Goal: Transaction & Acquisition: Purchase product/service

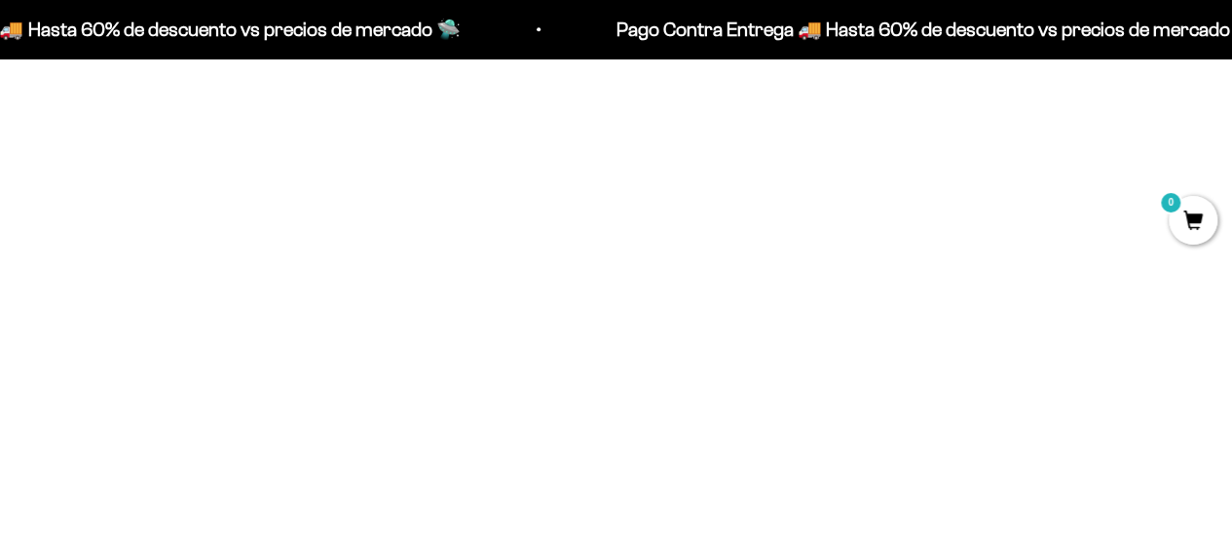
scroll to position [871, 0]
click at [783, 233] on span at bounding box center [776, 235] width 19 height 22
click at [612, 180] on span "300g" at bounding box center [617, 184] width 29 height 15
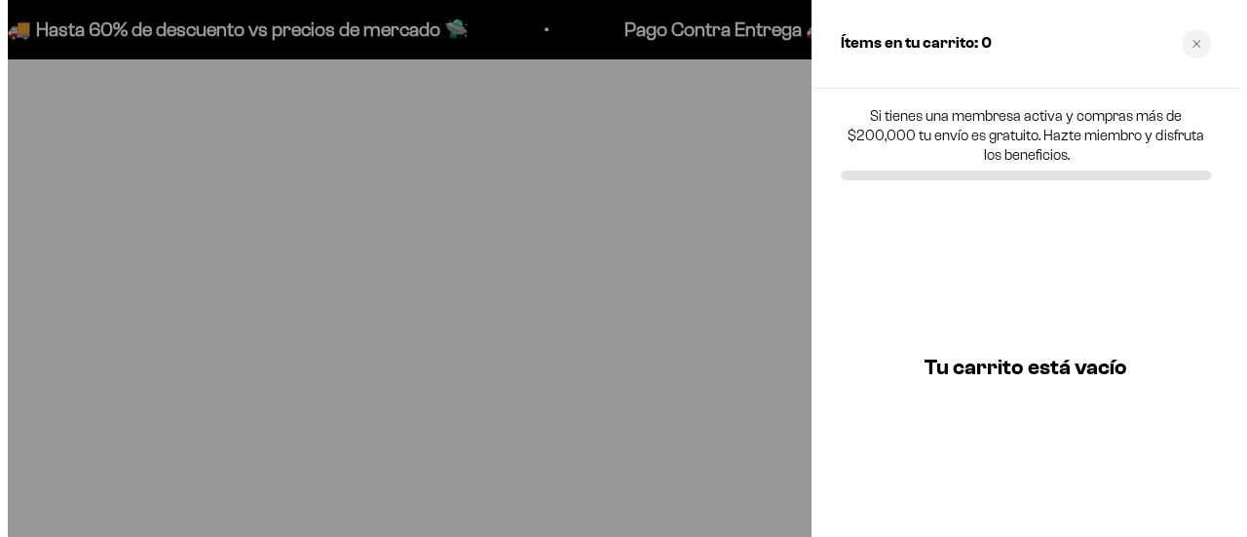
scroll to position [877, 0]
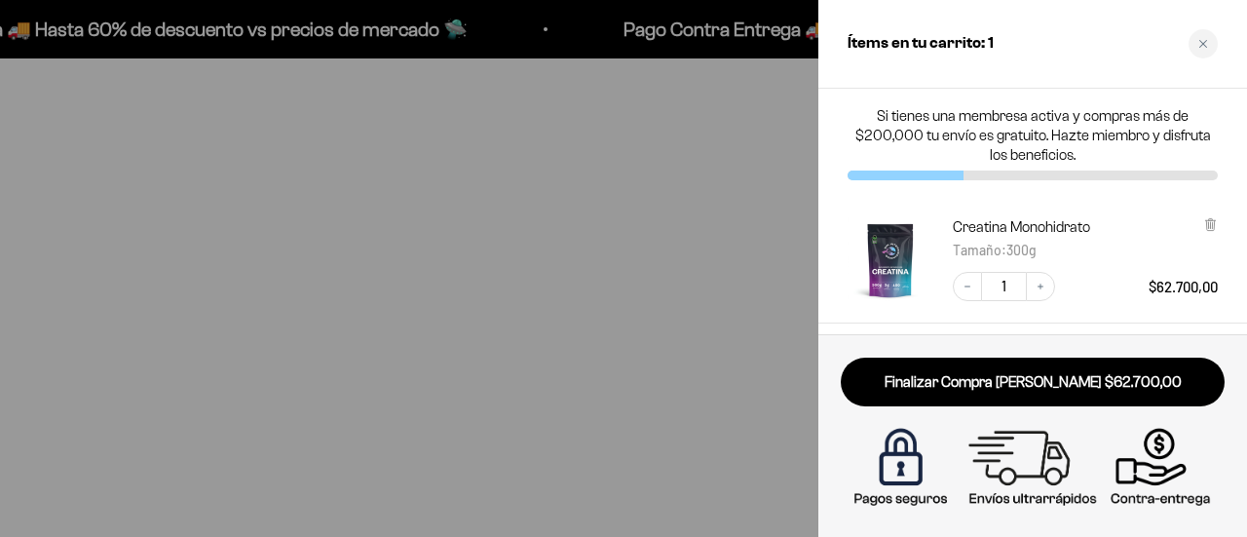
click at [449, 352] on div at bounding box center [623, 268] width 1247 height 537
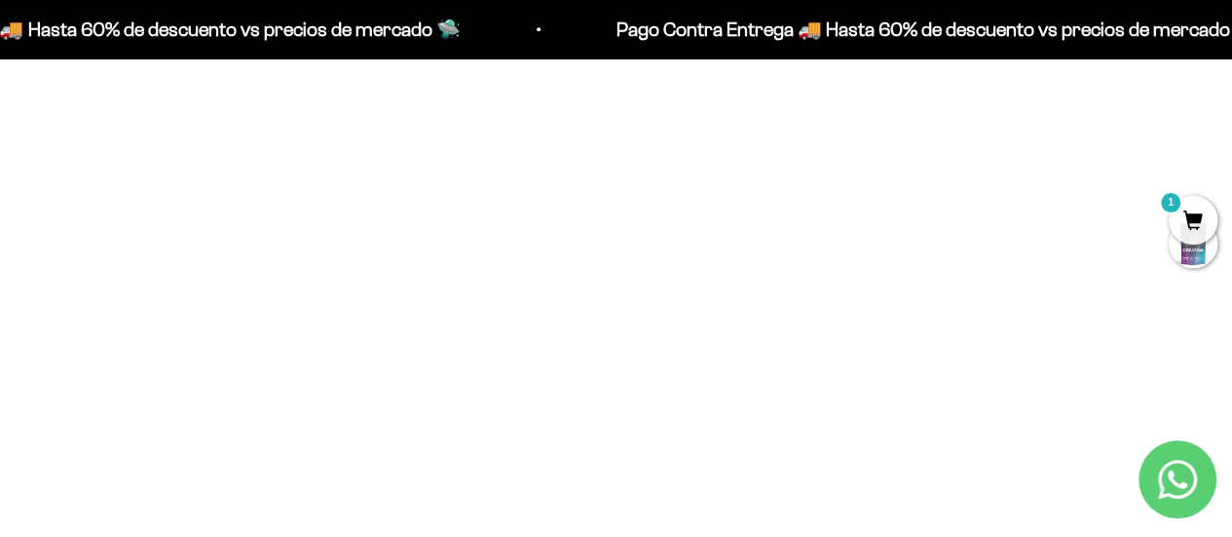
scroll to position [1260, 0]
click at [774, 380] on span at bounding box center [776, 377] width 19 height 22
click at [616, 341] on li "300g" at bounding box center [617, 350] width 355 height 23
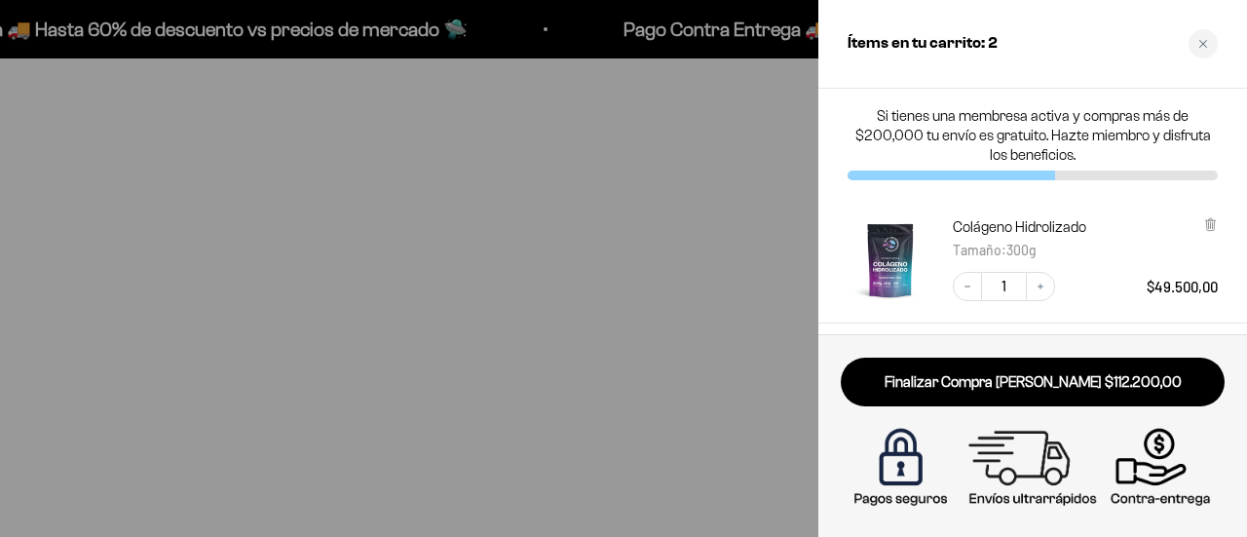
scroll to position [283, 0]
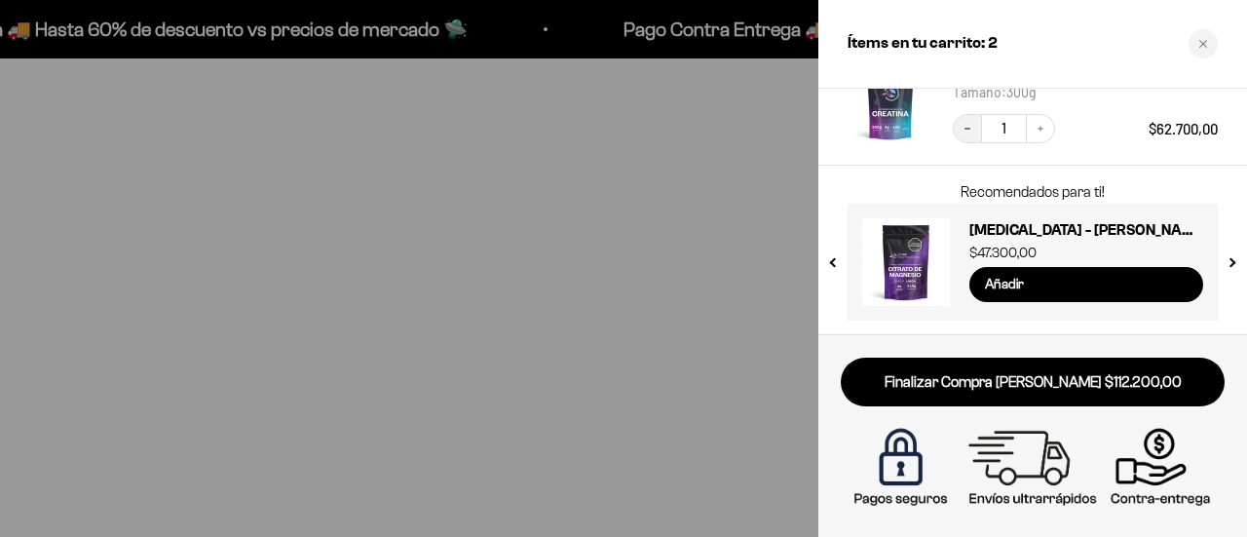
click at [958, 122] on button "Decrease quantity" at bounding box center [967, 128] width 29 height 29
click at [781, 370] on div at bounding box center [623, 268] width 1247 height 537
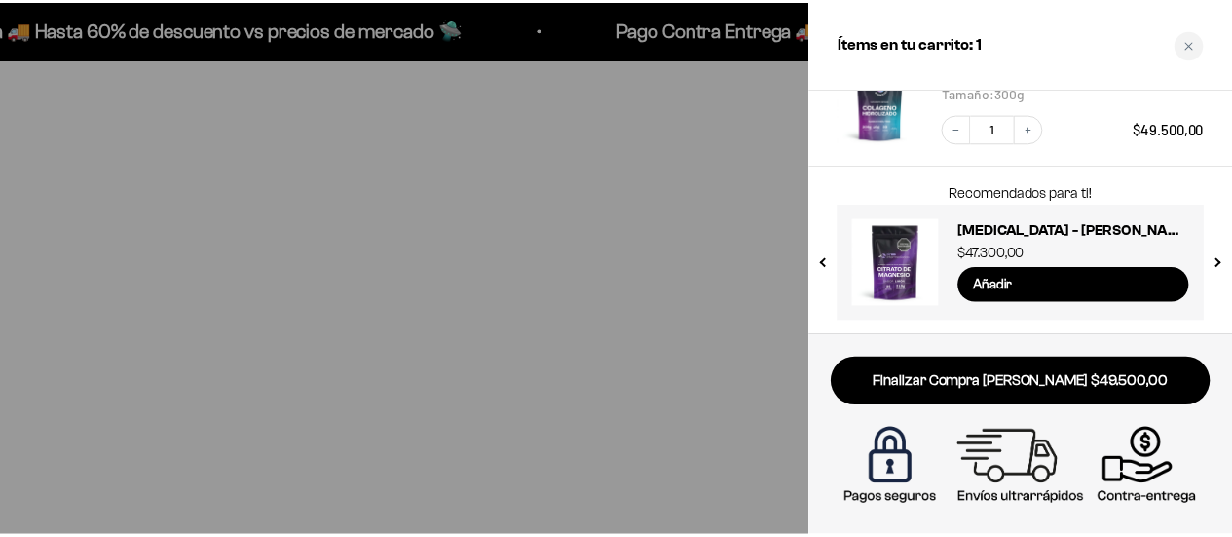
scroll to position [1260, 0]
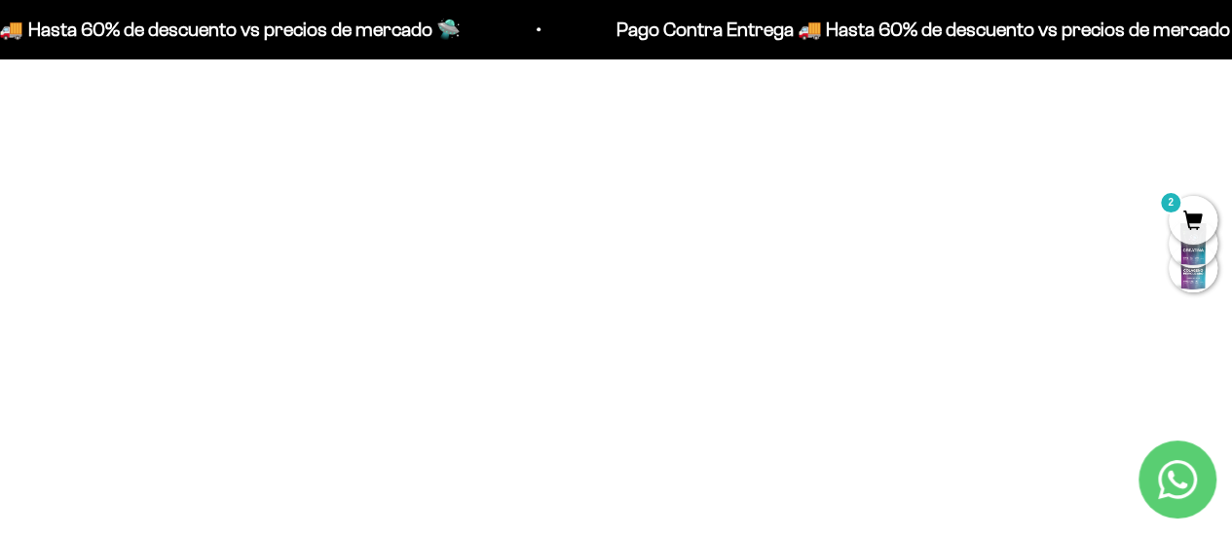
click at [781, 375] on span at bounding box center [776, 377] width 26 height 23
click at [665, 331] on li "100g" at bounding box center [617, 327] width 355 height 23
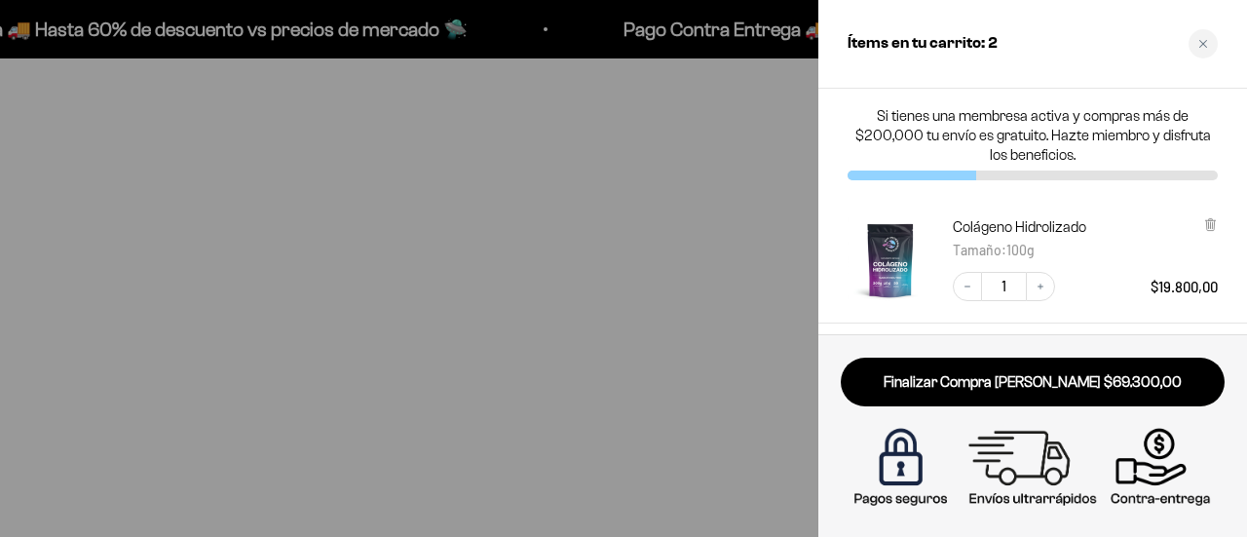
scroll to position [97, 0]
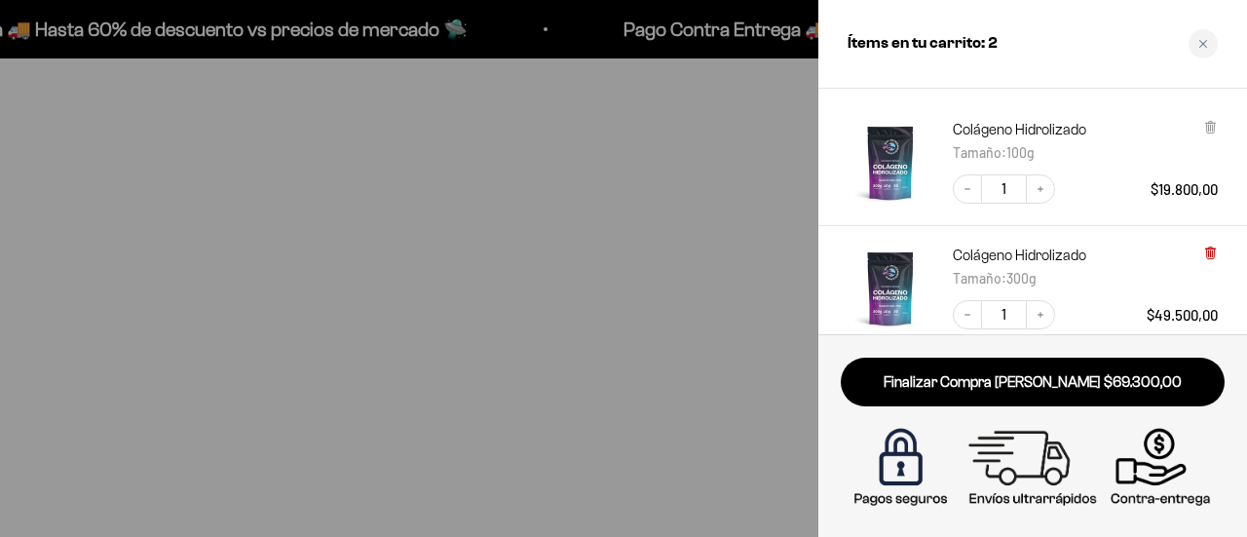
click at [1210, 247] on icon at bounding box center [1210, 251] width 4 height 10
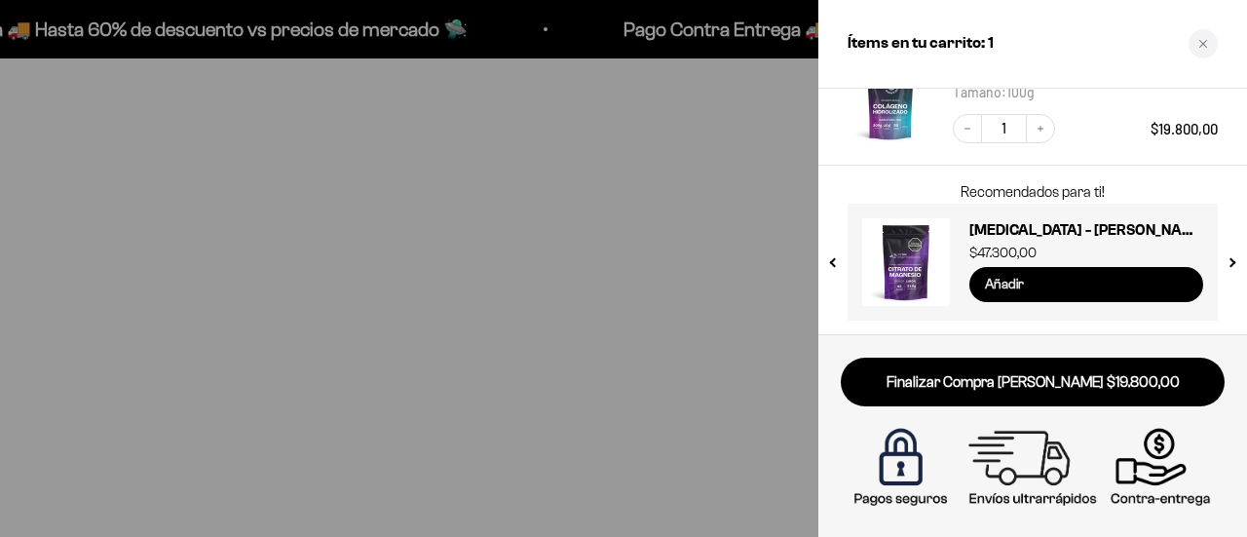
scroll to position [0, 0]
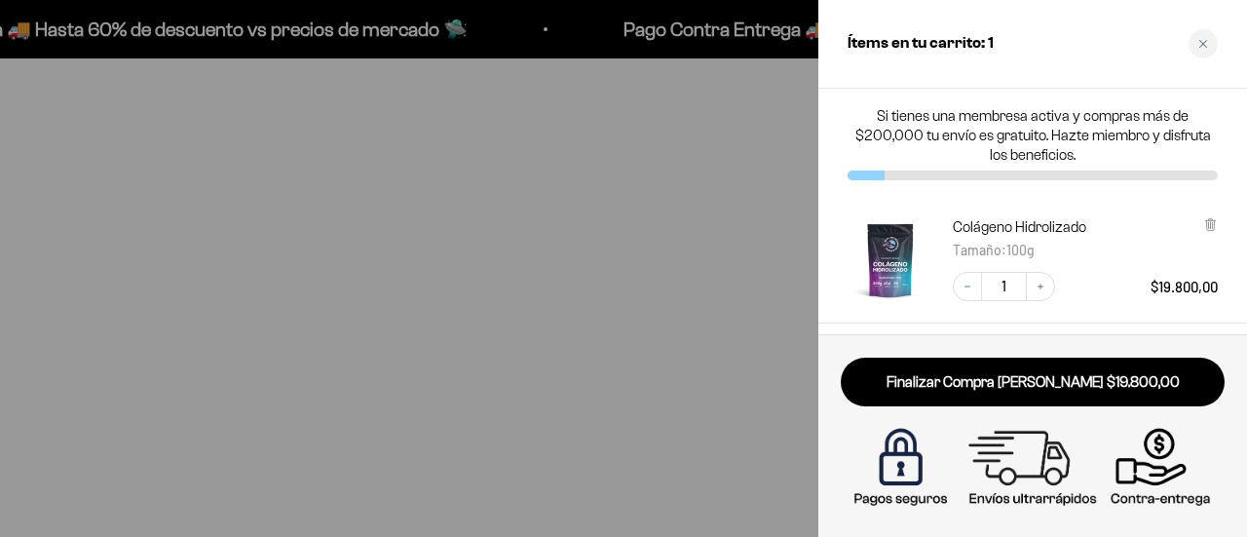
click at [410, 246] on div at bounding box center [623, 268] width 1247 height 537
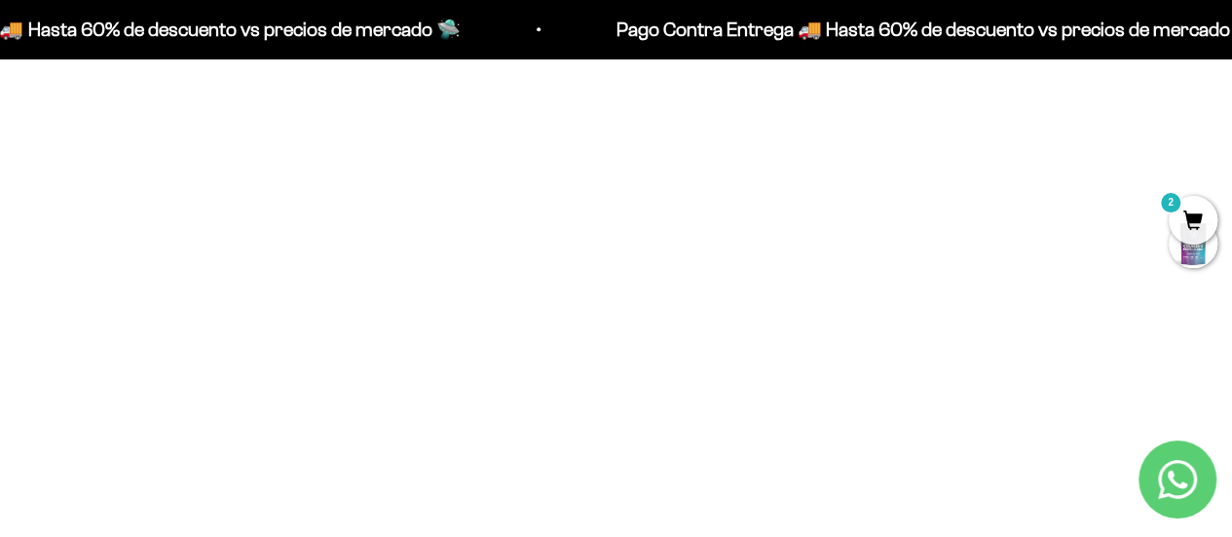
scroll to position [871, 0]
click at [777, 235] on span at bounding box center [777, 235] width 28 height 29
click at [646, 186] on li "300g" at bounding box center [617, 184] width 355 height 23
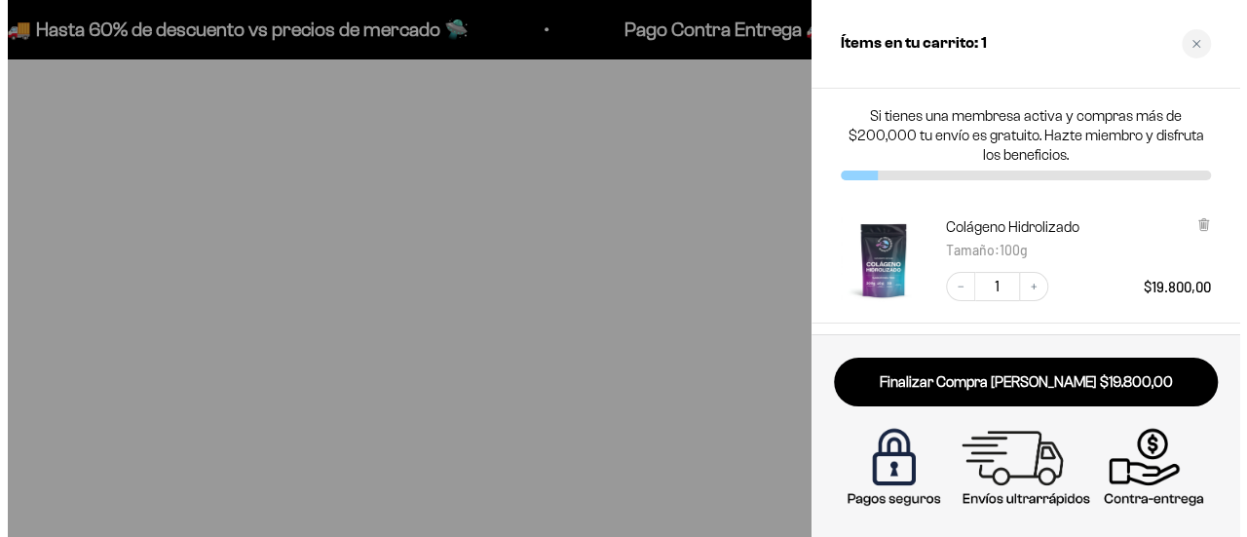
scroll to position [877, 0]
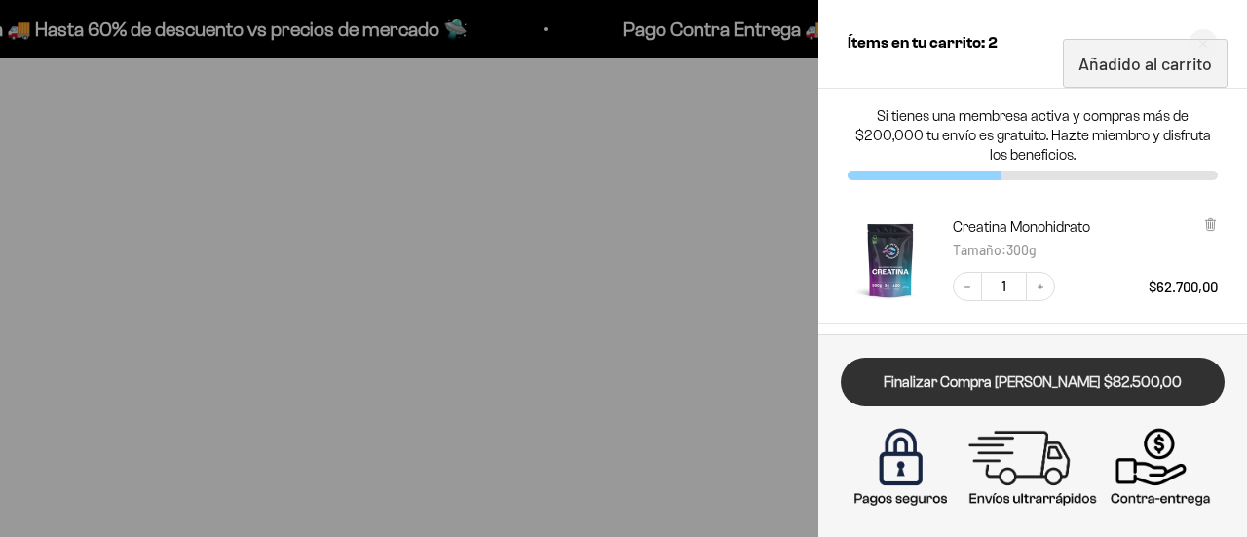
click at [1088, 377] on link "Finalizar Compra Segura $82.500,00" at bounding box center [1033, 382] width 384 height 50
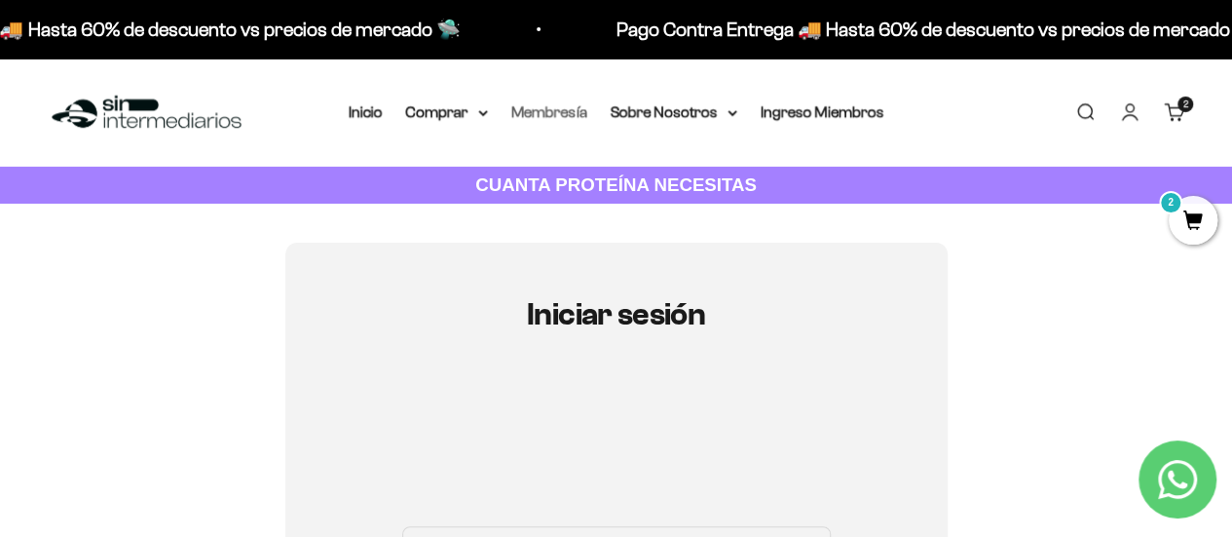
click at [542, 111] on link "Membresía" at bounding box center [549, 111] width 76 height 17
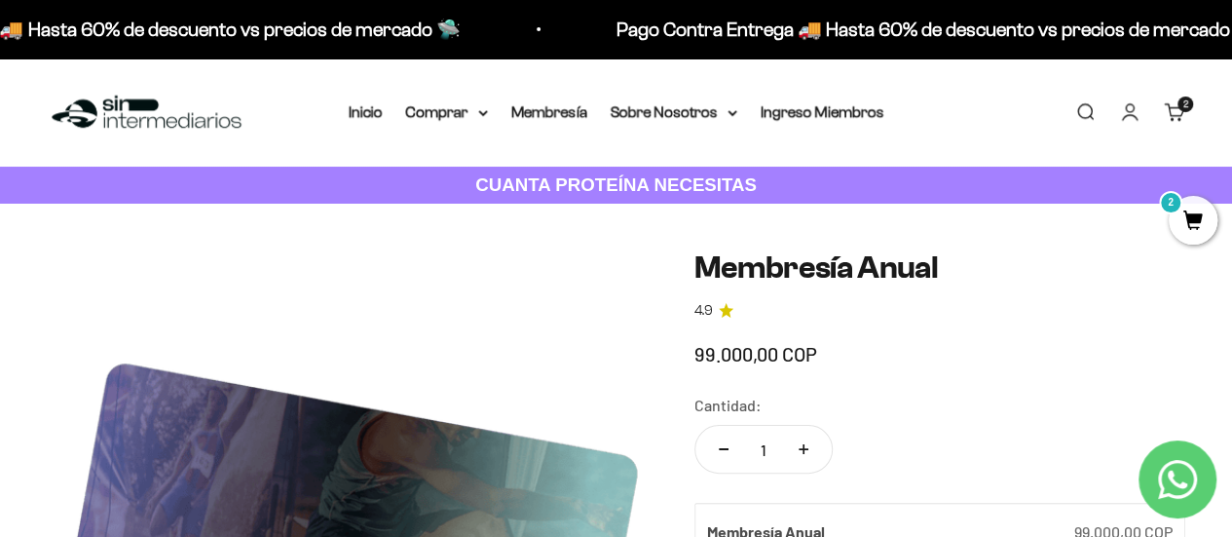
click at [1206, 223] on span "2" at bounding box center [1193, 220] width 49 height 49
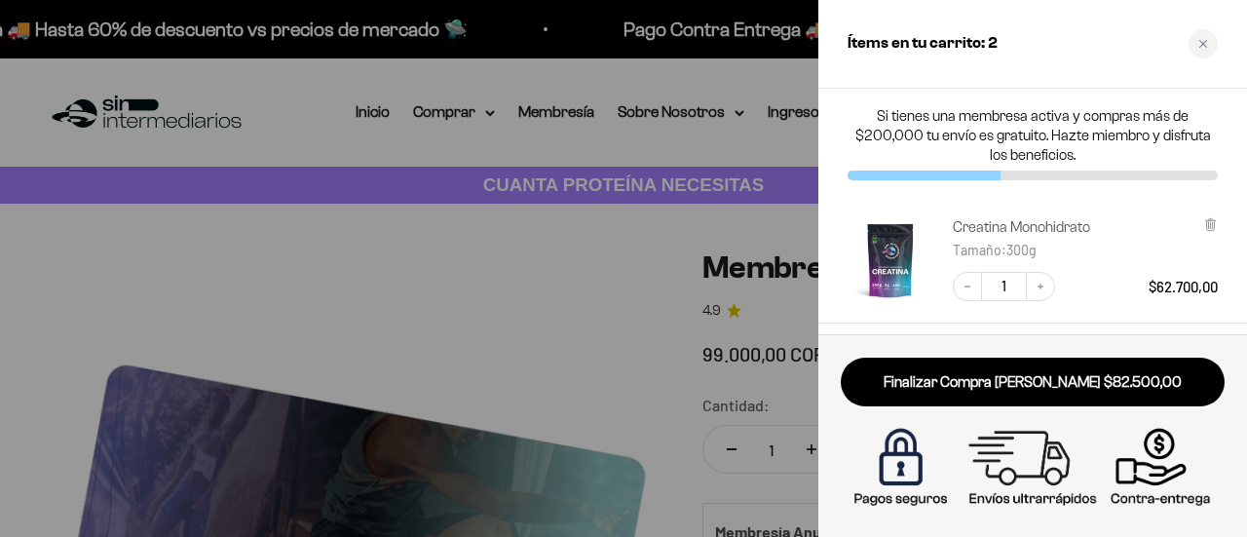
scroll to position [97, 0]
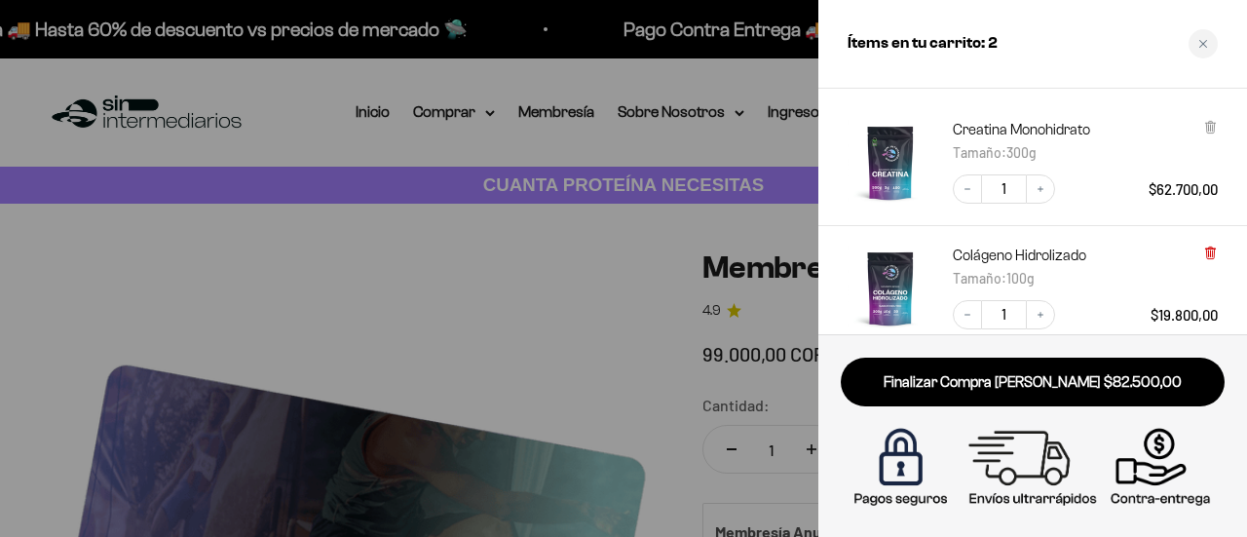
click at [1212, 246] on icon at bounding box center [1210, 251] width 4 height 10
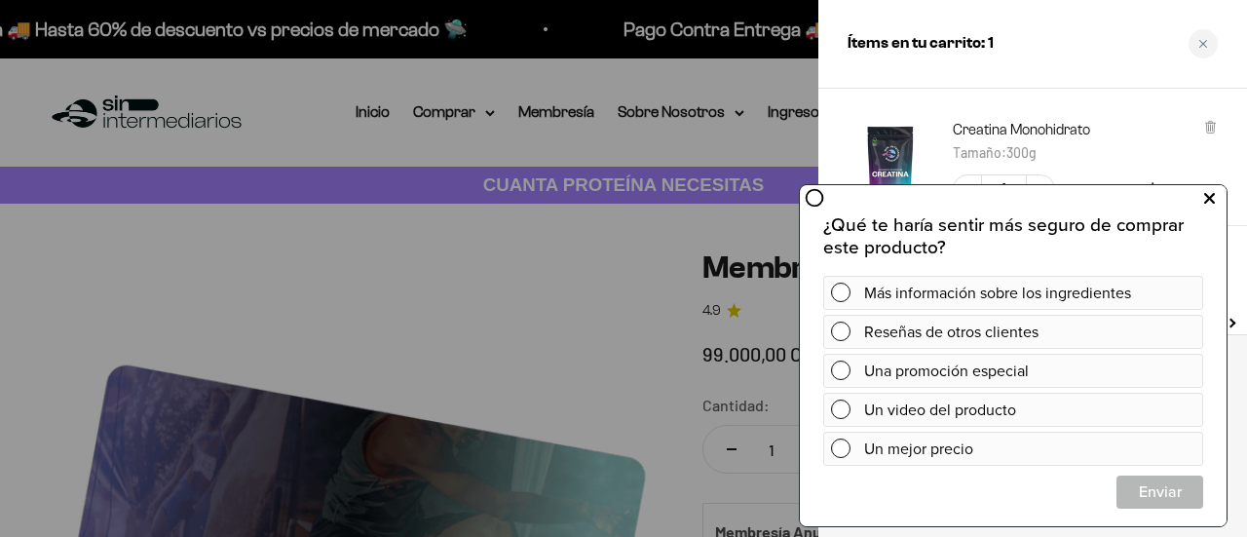
click at [1215, 195] on button at bounding box center [1208, 197] width 35 height 31
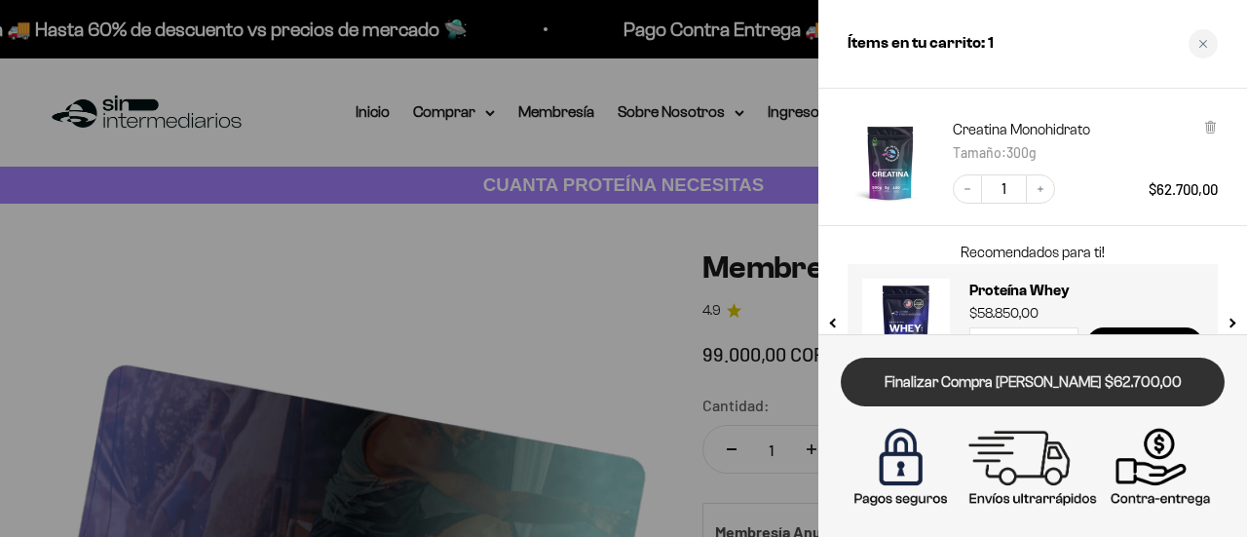
click at [1005, 382] on link "Finalizar Compra [PERSON_NAME] $62.700,00" at bounding box center [1033, 382] width 384 height 50
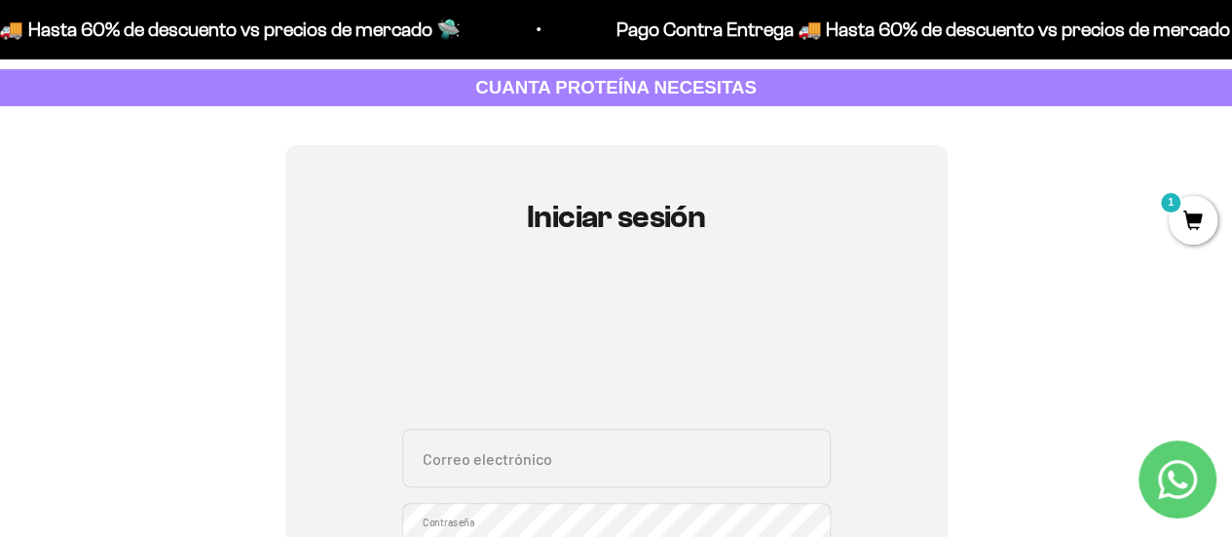
scroll to position [390, 0]
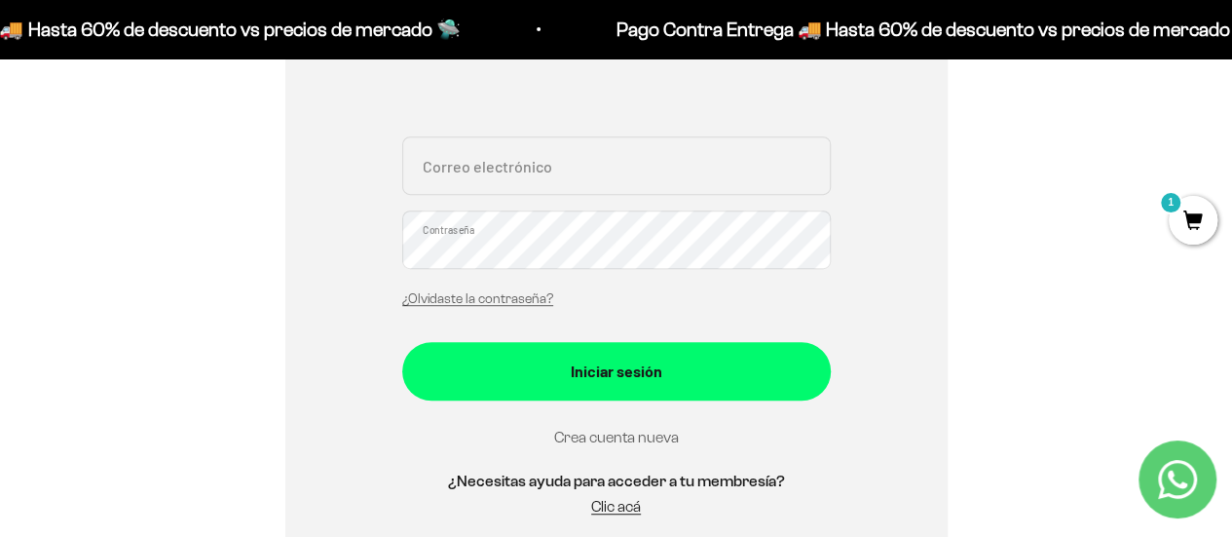
click at [608, 439] on link "Crea cuenta nueva" at bounding box center [616, 437] width 125 height 17
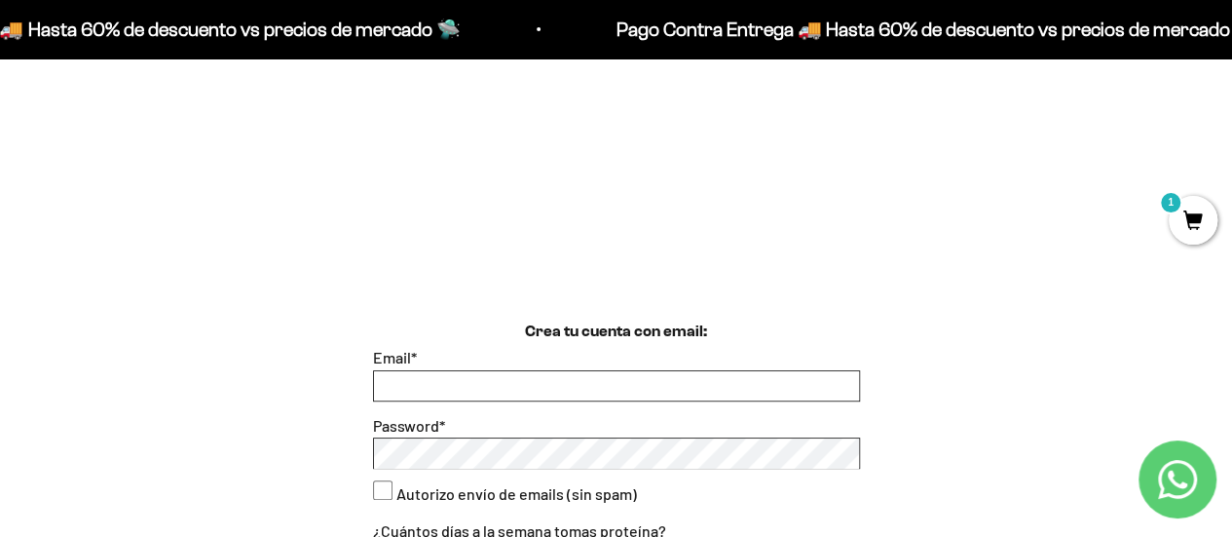
scroll to position [390, 0]
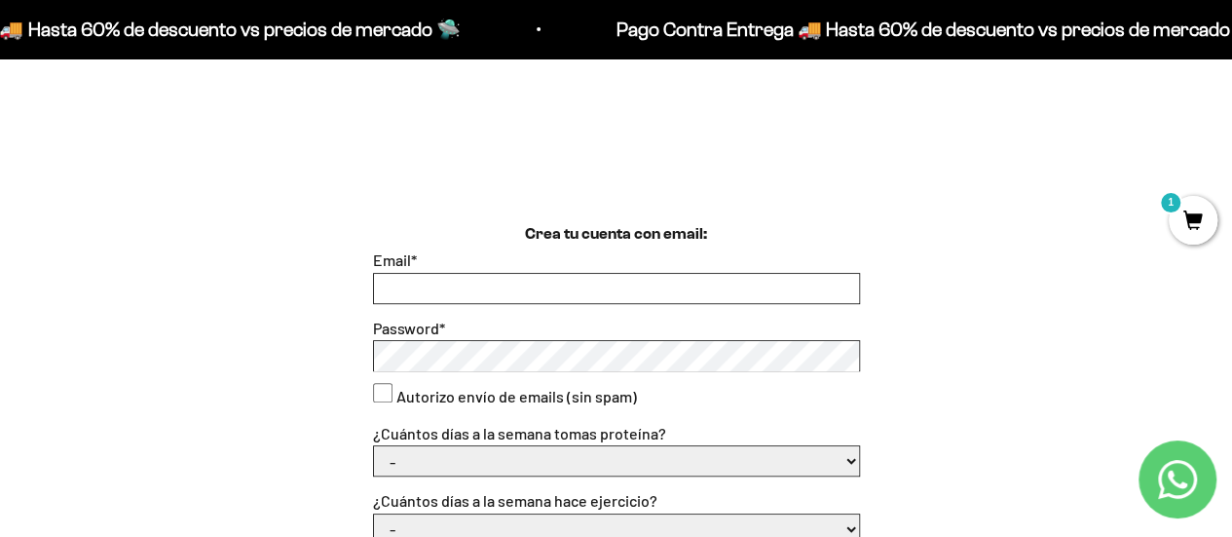
click at [413, 297] on input "Email *" at bounding box center [616, 288] width 485 height 29
click at [416, 284] on input "Email *" at bounding box center [616, 288] width 485 height 29
type input "[PERSON_NAME][EMAIL_ADDRESS][DOMAIN_NAME]"
click at [379, 393] on consent"] "Autorizo envío de emails (sin spam)" at bounding box center [382, 392] width 19 height 19
checkbox consent"] "true"
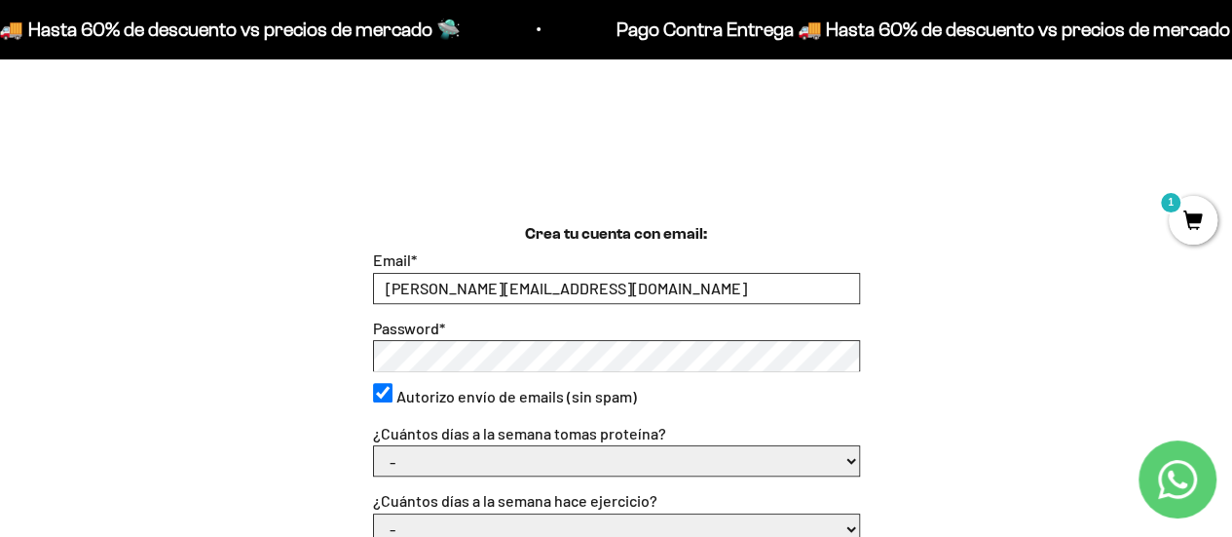
scroll to position [682, 0]
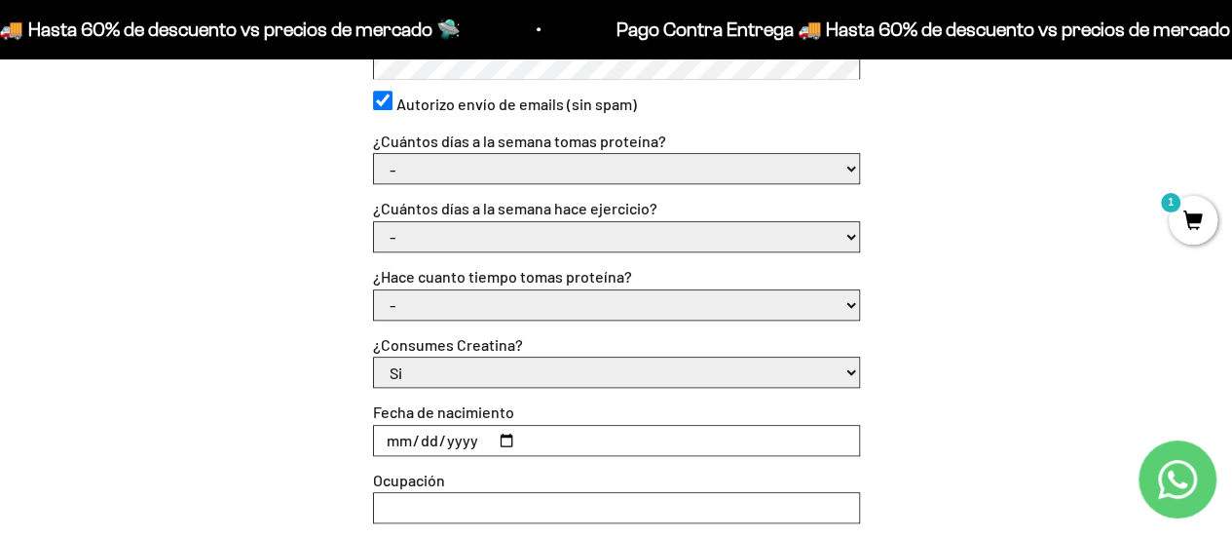
click at [417, 165] on select "- 1 o 2 3 a 5 6 o 7" at bounding box center [616, 168] width 485 height 29
select select "3 a 5"
click at [374, 155] on select "- 1 o 2 3 a 5 6 o 7" at bounding box center [616, 168] width 485 height 29
click at [427, 238] on select "- No hago 1 a 2 días 3 a 5 días 6 o 7 días" at bounding box center [616, 236] width 485 height 29
select select "3 a 5 días"
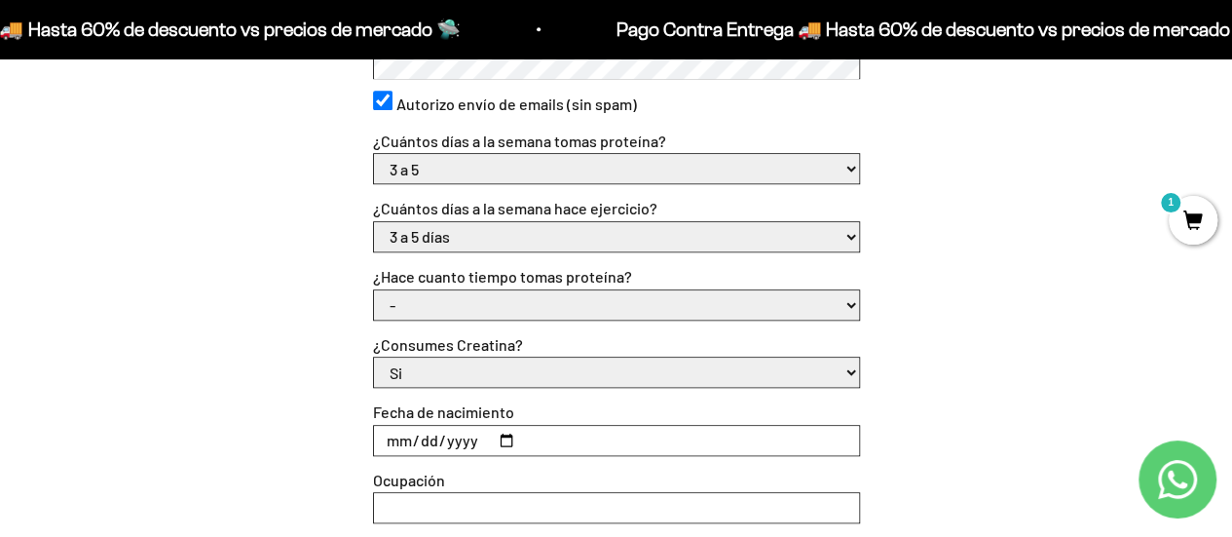
click at [374, 222] on select "- No hago 1 a 2 días 3 a 5 días 6 o 7 días" at bounding box center [616, 236] width 485 height 29
click at [443, 299] on select "- Apenas estoy empezando Menos de 6 meses Más de 6 meses Hace más de un año" at bounding box center [616, 304] width 485 height 29
select select "Menos de 6 meses"
click at [374, 290] on select "- Apenas estoy empezando Menos de 6 meses Más de 6 meses Hace más de un año" at bounding box center [616, 304] width 485 height 29
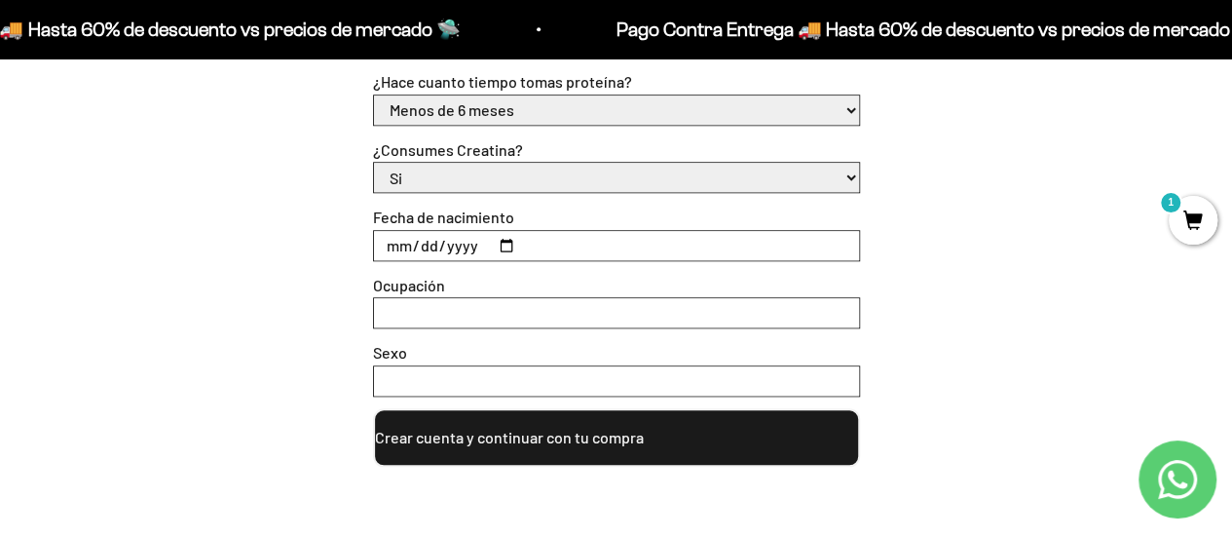
click at [434, 176] on select "Si No" at bounding box center [616, 177] width 485 height 29
select select "No"
click at [374, 163] on select "Si No" at bounding box center [616, 177] width 485 height 29
click at [462, 241] on input "Fecha de nacimiento" at bounding box center [616, 245] width 485 height 29
click at [505, 246] on input "Fecha de nacimiento" at bounding box center [616, 245] width 485 height 29
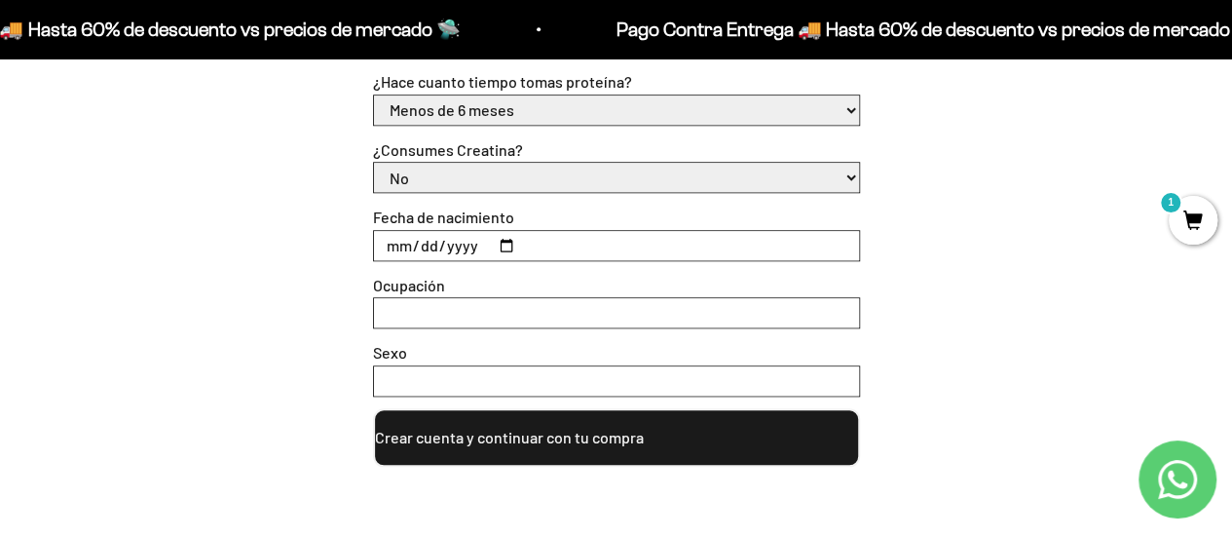
type input "[DATE]"
click at [409, 320] on input "Ocupación" at bounding box center [616, 312] width 485 height 29
type input "Empleado"
click at [410, 378] on input "Sexo" at bounding box center [616, 380] width 485 height 29
type input "Femenino"
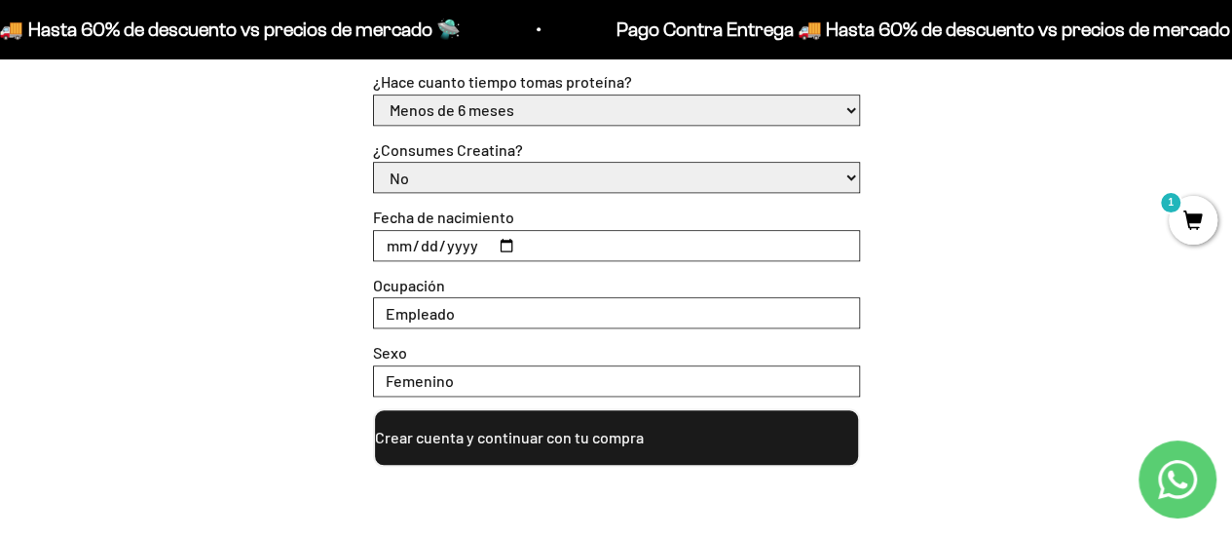
click at [555, 443] on button "Crear cuenta y continuar con tu compra" at bounding box center [616, 437] width 487 height 58
